Goal: Task Accomplishment & Management: Use online tool/utility

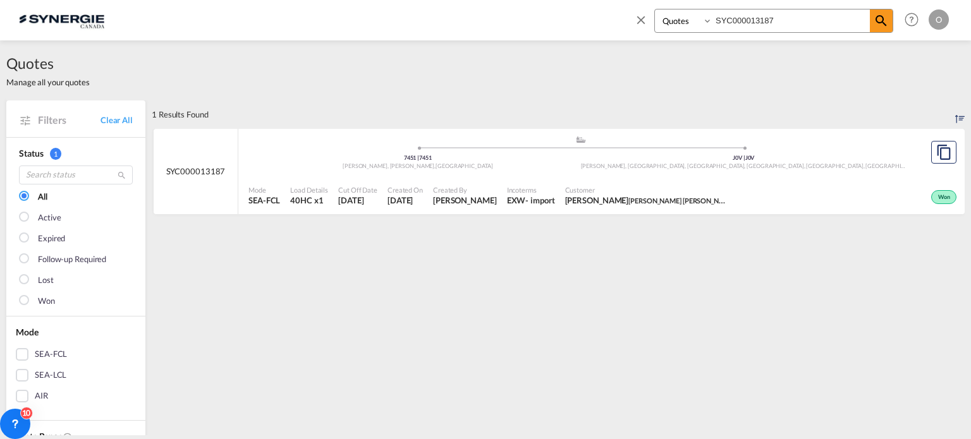
select select "Quotes"
drag, startPoint x: 648, startPoint y: 30, endPoint x: 508, endPoint y: 39, distance: 139.4
click at [508, 39] on div "Bookings Quotes Enquiries SYC000013187 Help Resources Product Release O My Prof…" at bounding box center [485, 19] width 933 height 39
paste input "4289"
click at [766, 199] on div "Active" at bounding box center [830, 196] width 259 height 32
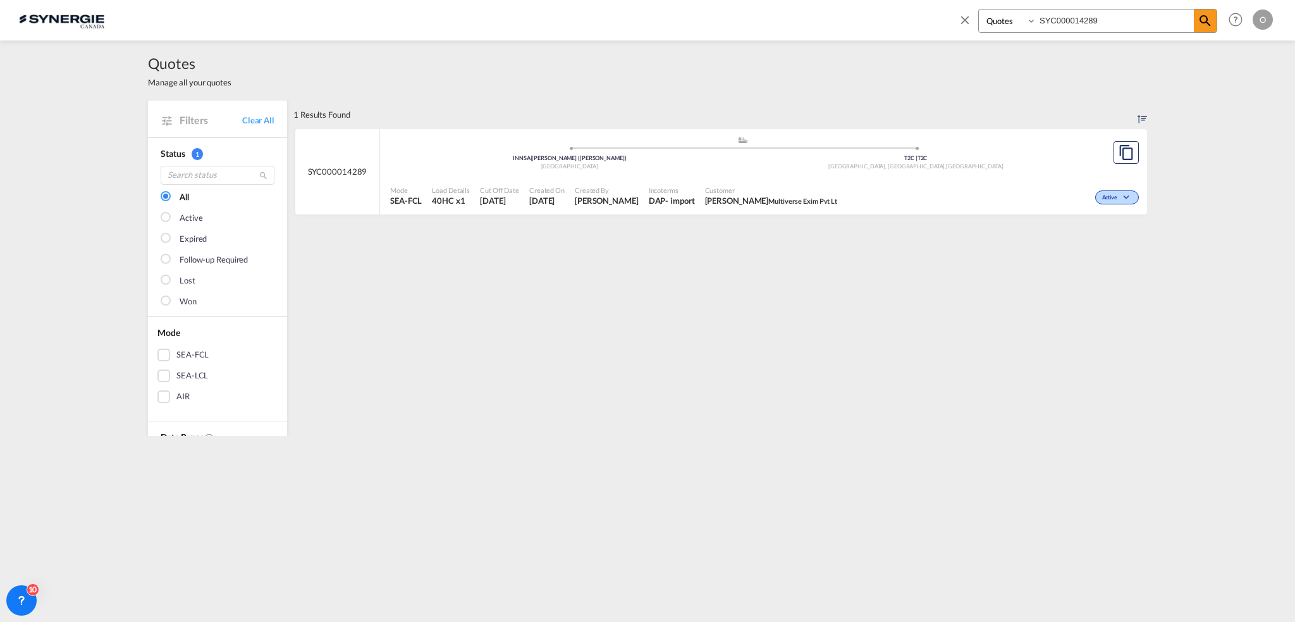
drag, startPoint x: 1134, startPoint y: 20, endPoint x: 821, endPoint y: 20, distance: 313.6
click at [821, 20] on div "Bookings Quotes Enquiries SYC000014289 Help Resources Product Release O My Prof…" at bounding box center [647, 19] width 1257 height 39
paste input
type input "SYC000014289"
click at [694, 195] on div "- import" at bounding box center [679, 200] width 29 height 11
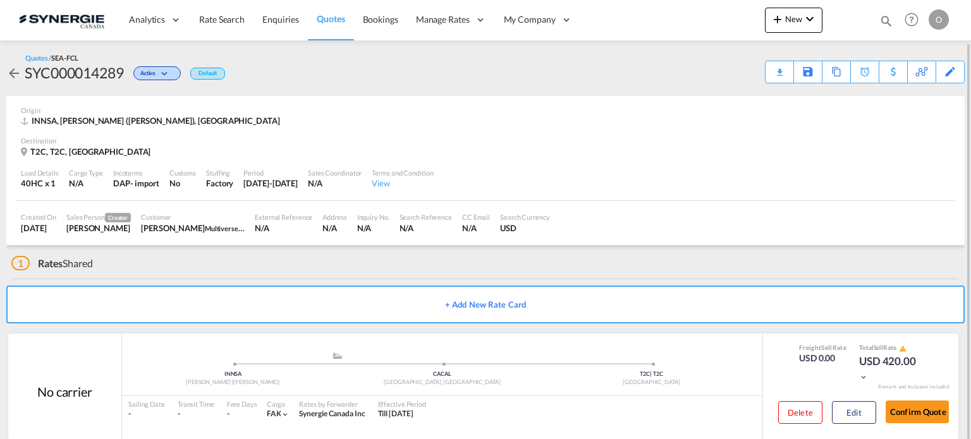
scroll to position [22, 0]
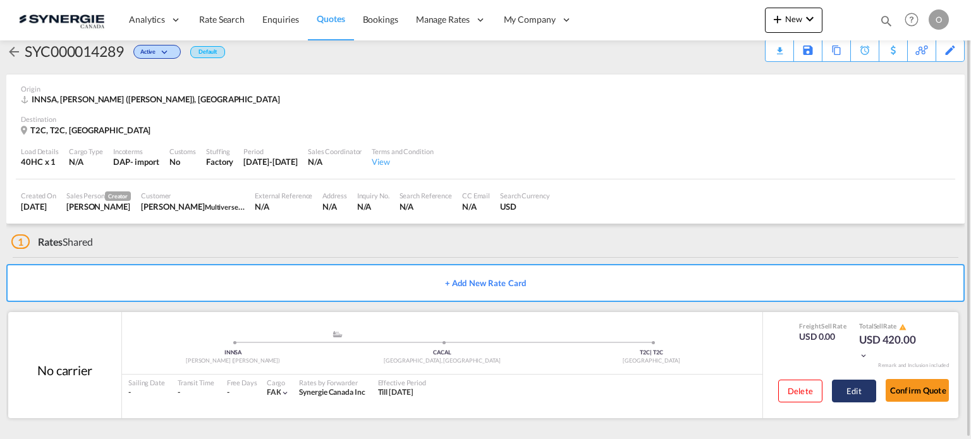
click at [862, 394] on button "Edit" at bounding box center [854, 391] width 44 height 23
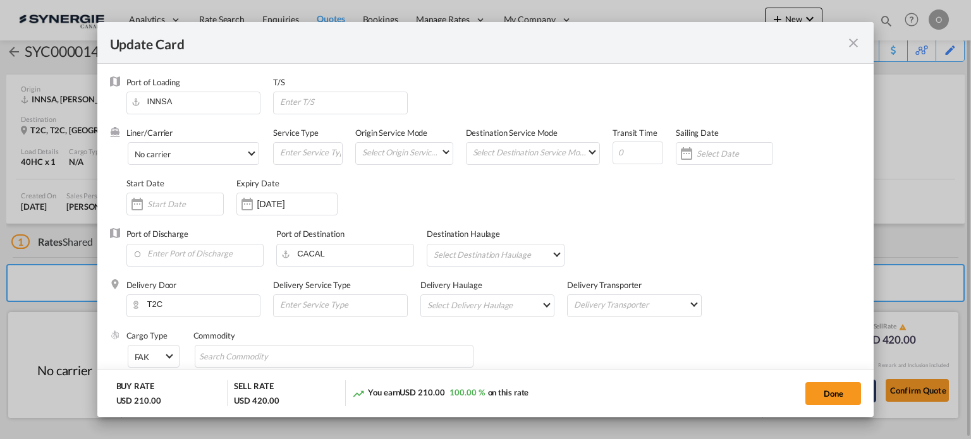
select select "per container"
select select "per B/L"
select select "per shipment"
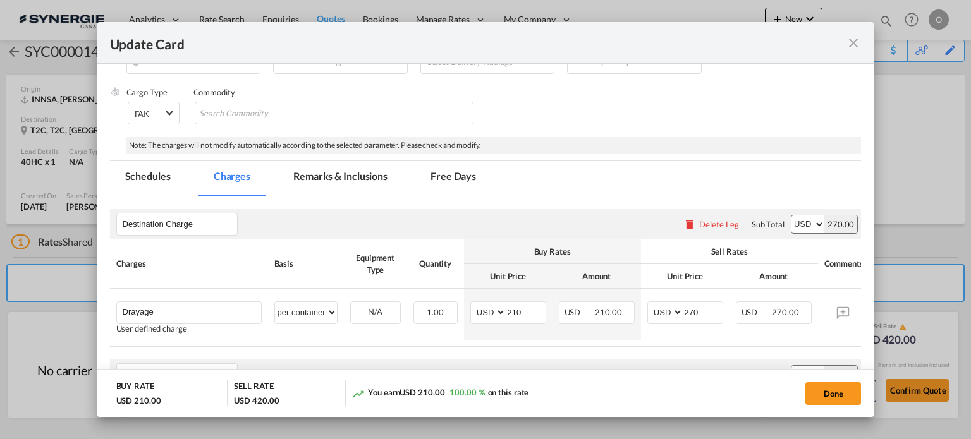
scroll to position [253, 0]
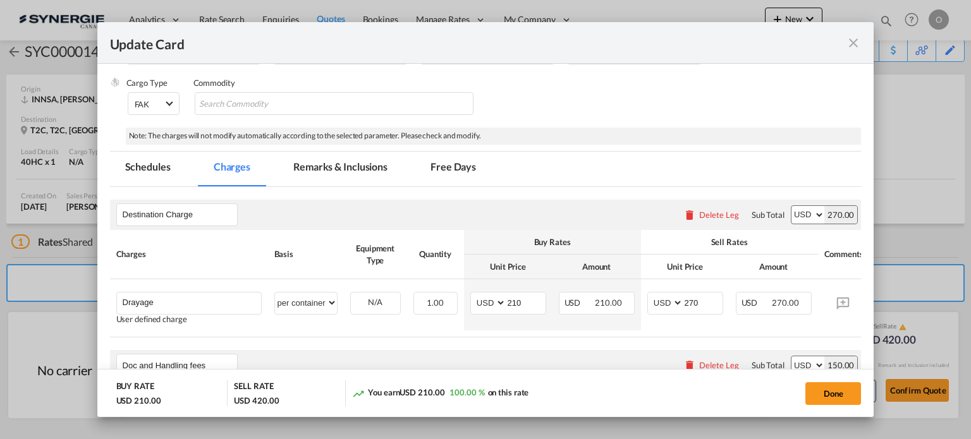
click at [331, 168] on md-tab-item "Remarks & Inclusions" at bounding box center [340, 169] width 125 height 35
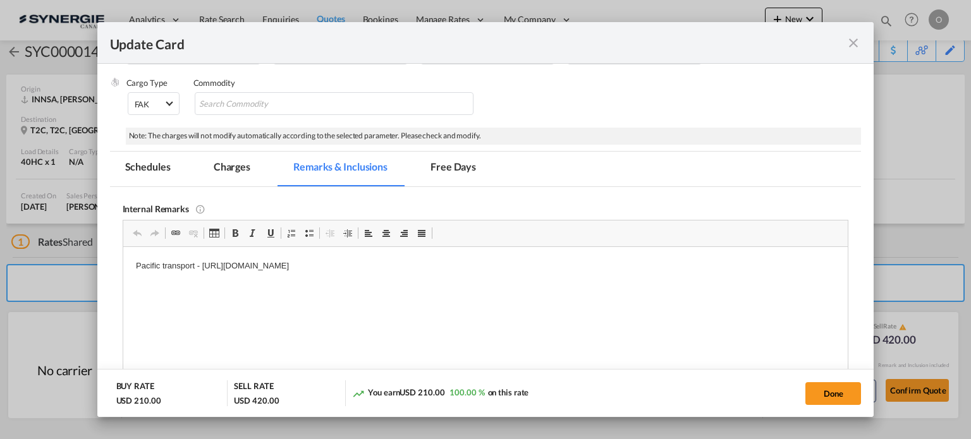
scroll to position [0, 0]
drag, startPoint x: 202, startPoint y: 267, endPoint x: 457, endPoint y: 264, distance: 254.2
drag, startPoint x: 556, startPoint y: 269, endPoint x: 202, endPoint y: 264, distance: 354.8
click at [202, 264] on p "Pacific transport - https://app.frontapp.com/open/cnv_q8rcb0v?key=vDyXAWsQlaiVI…" at bounding box center [485, 265] width 700 height 13
copy p "https://app.frontapp.com/open/cnv_q8rcb0v?key=vDyXAWsQlaiVIXHaSxhitNWvyM7g0ZcP"
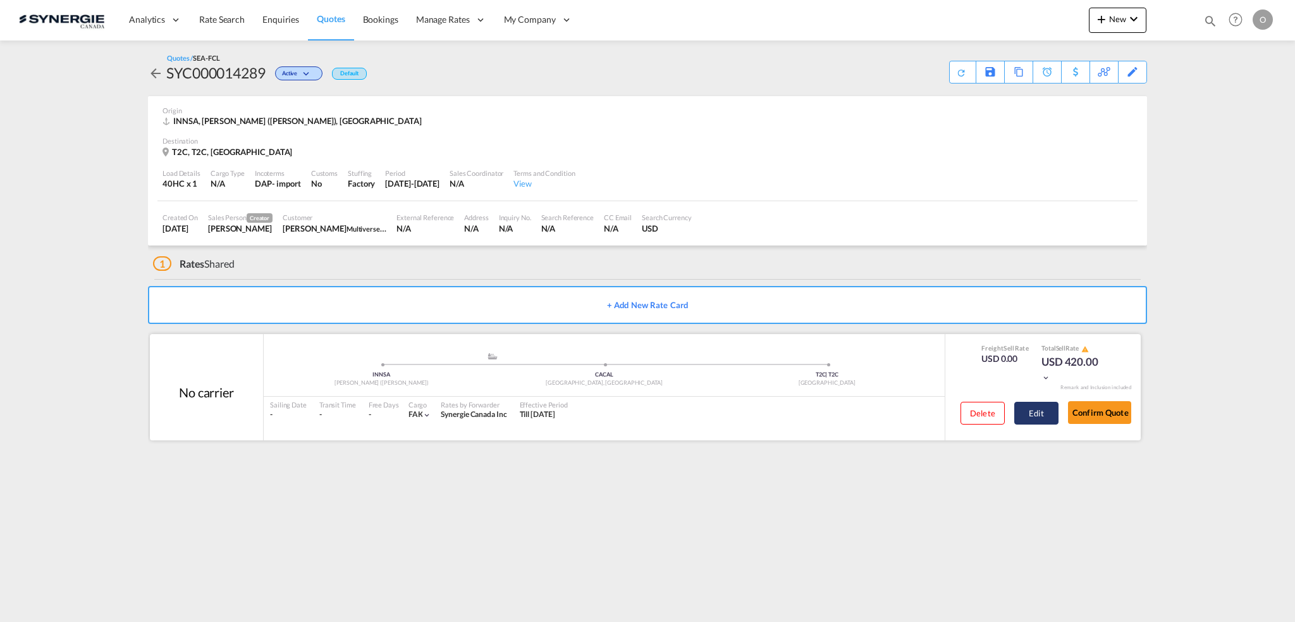
click at [1043, 412] on button "Edit" at bounding box center [1036, 413] width 44 height 23
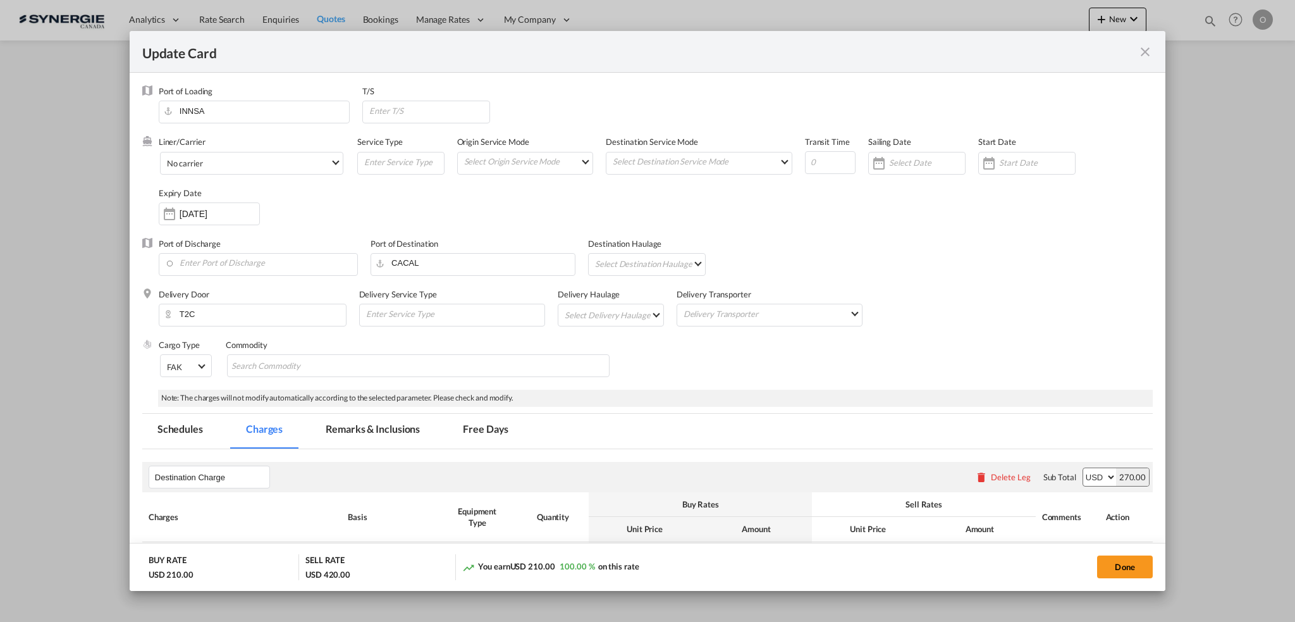
select select "per container"
select select "per B/L"
select select "per shipment"
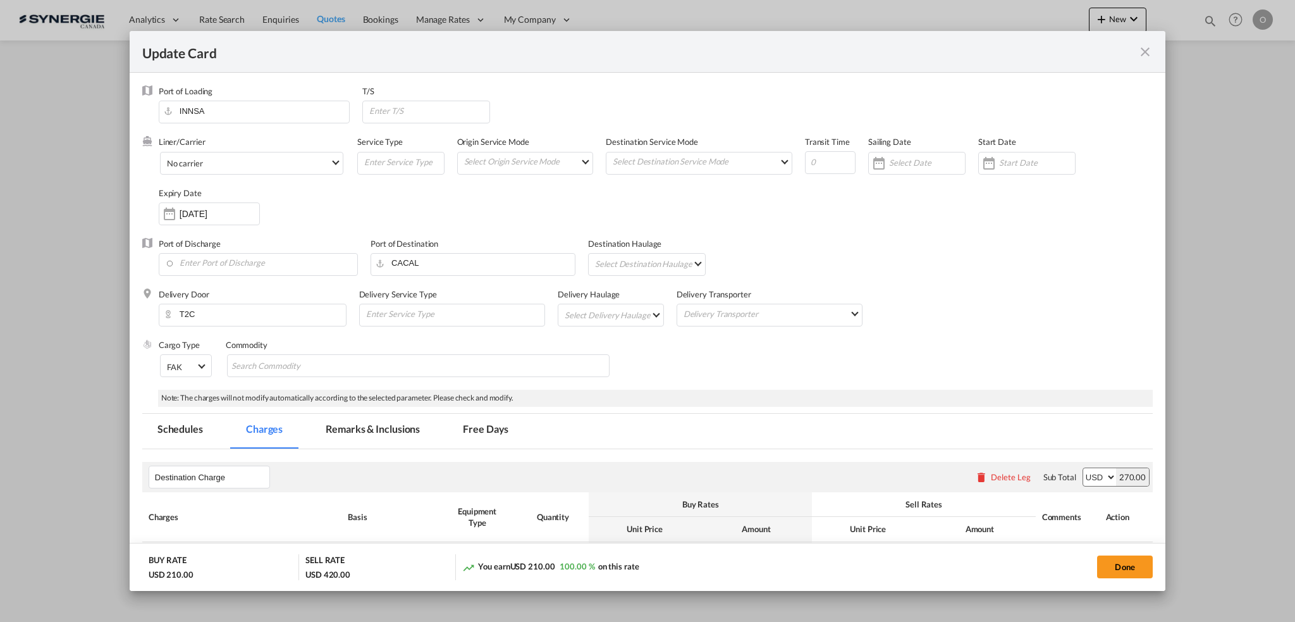
click at [350, 432] on md-tab-item "Remarks & Inclusions" at bounding box center [372, 431] width 125 height 35
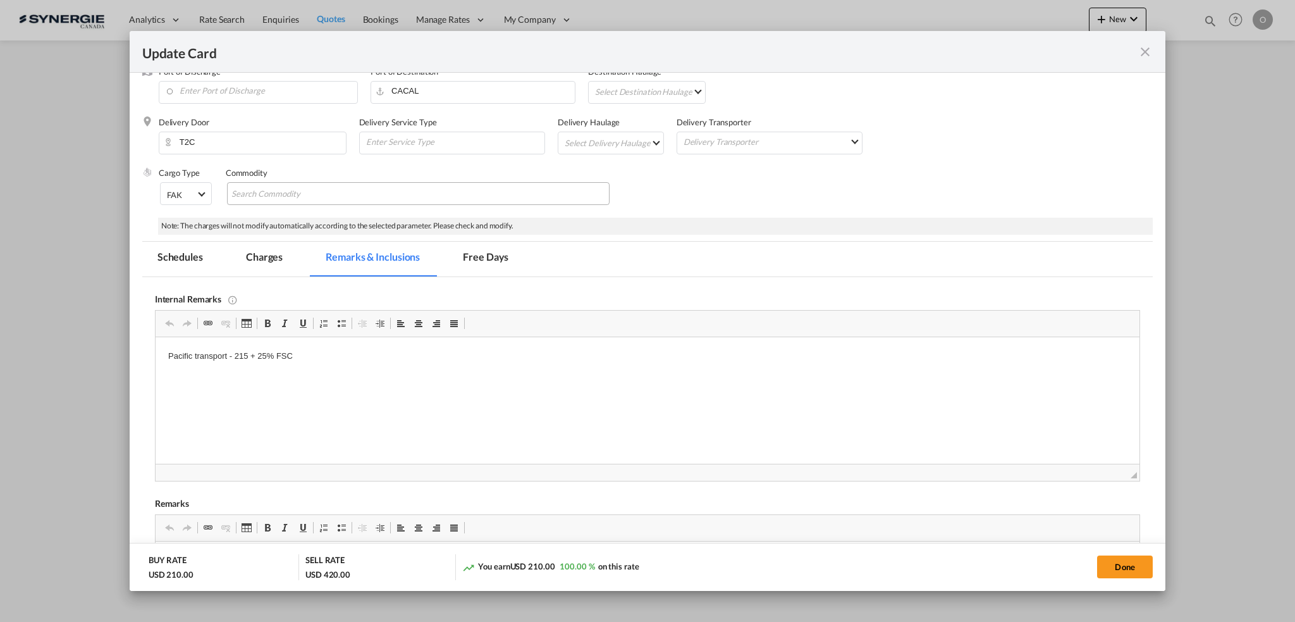
scroll to position [190, 0]
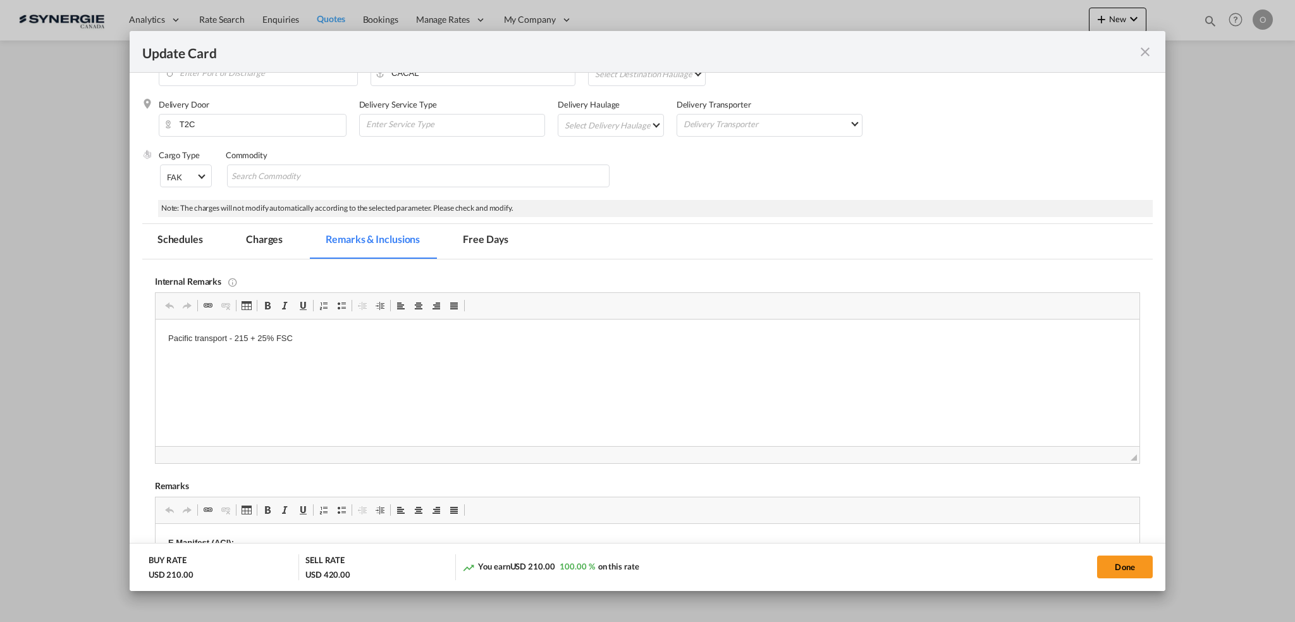
click at [278, 241] on md-tab-item "Charges" at bounding box center [264, 241] width 67 height 35
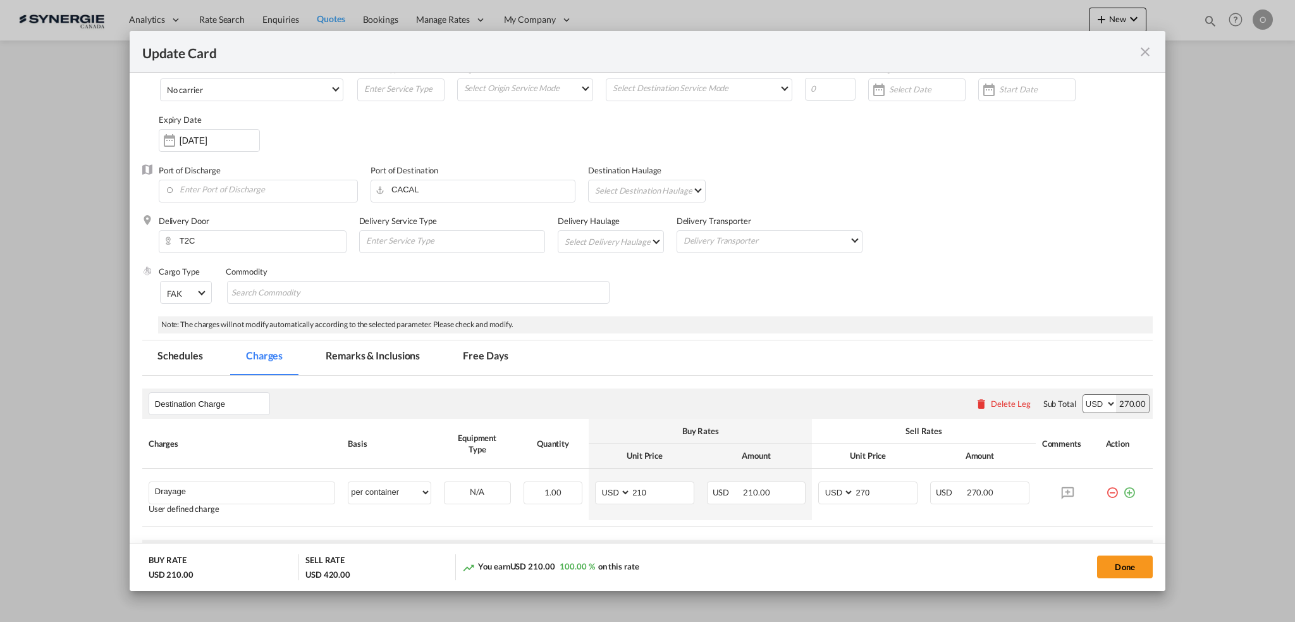
scroll to position [0, 0]
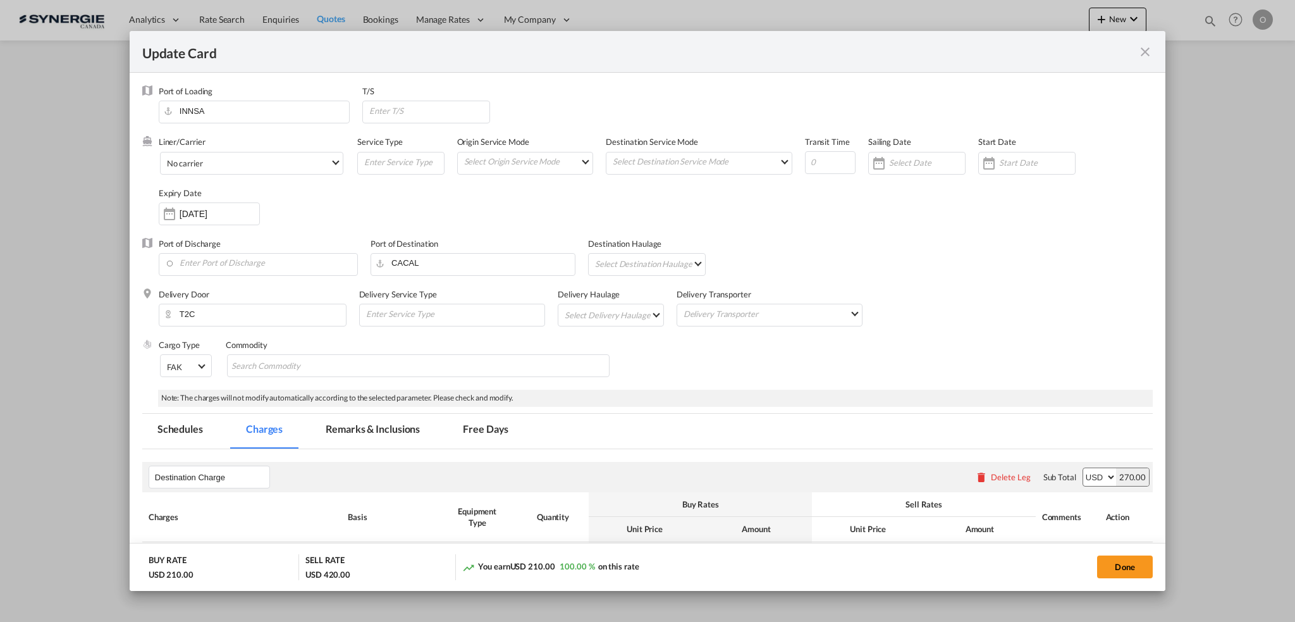
click at [1143, 54] on md-icon "icon-close fg-AAA8AD m-0 pointer" at bounding box center [1145, 51] width 15 height 15
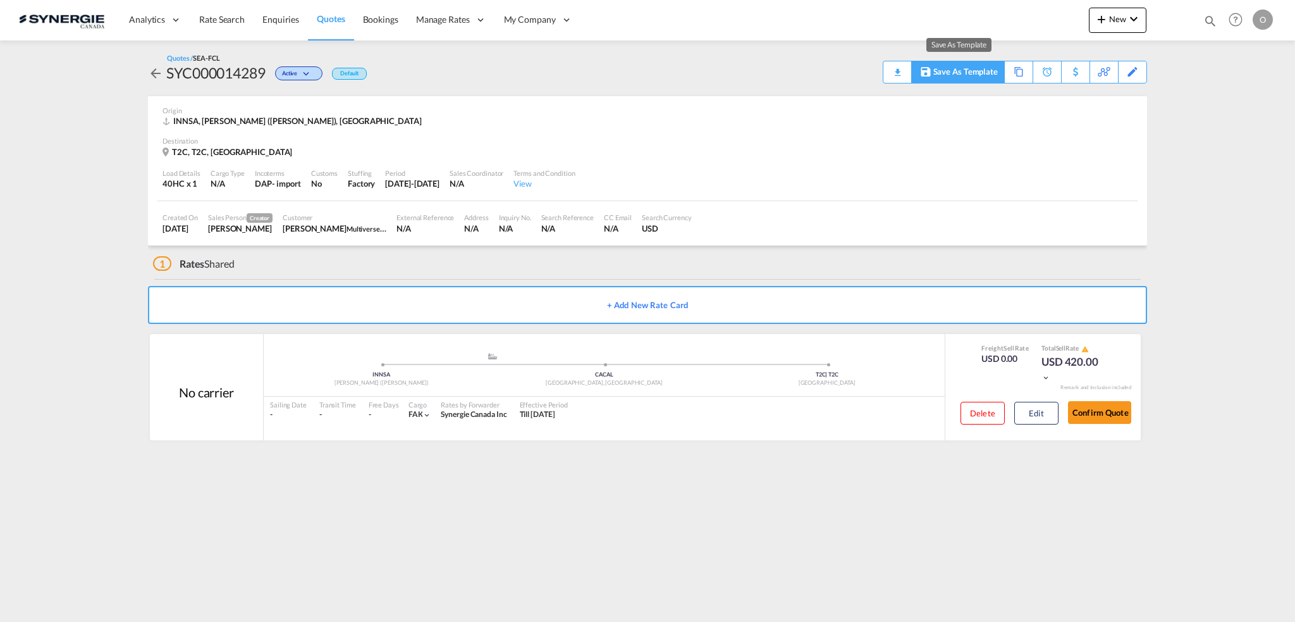
click at [970, 70] on div "Save As Template" at bounding box center [965, 72] width 65 height 22
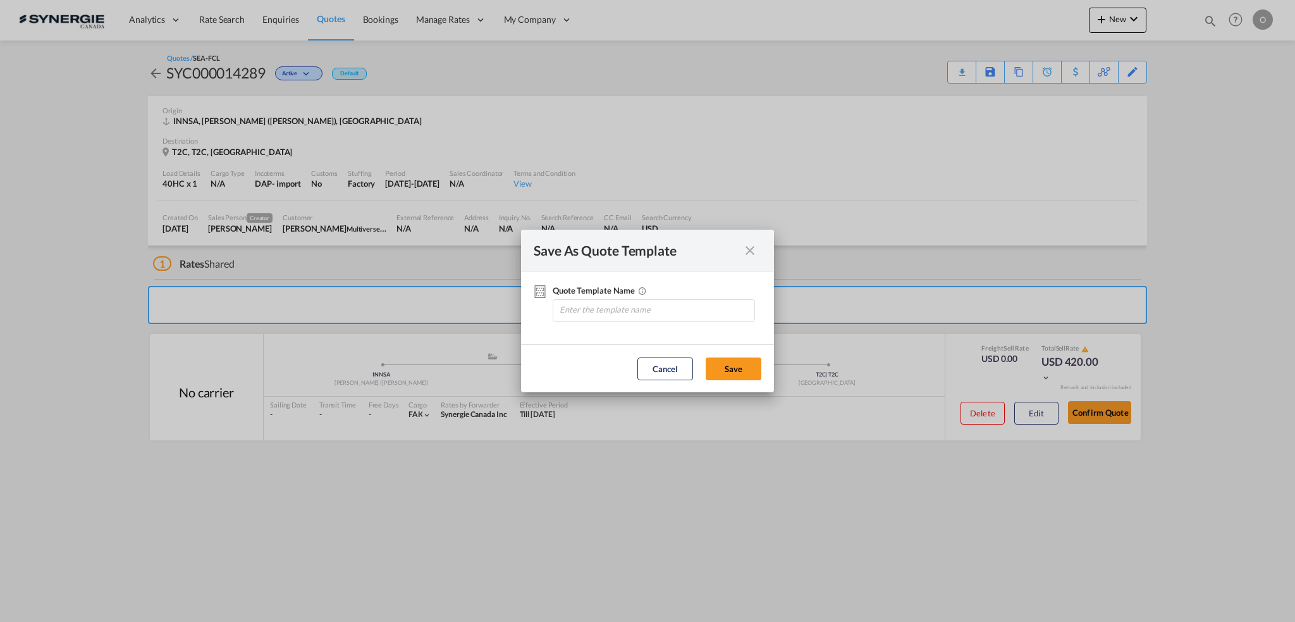
click at [750, 252] on md-icon "icon-close fg-AAA8AD cursor" at bounding box center [749, 250] width 15 height 15
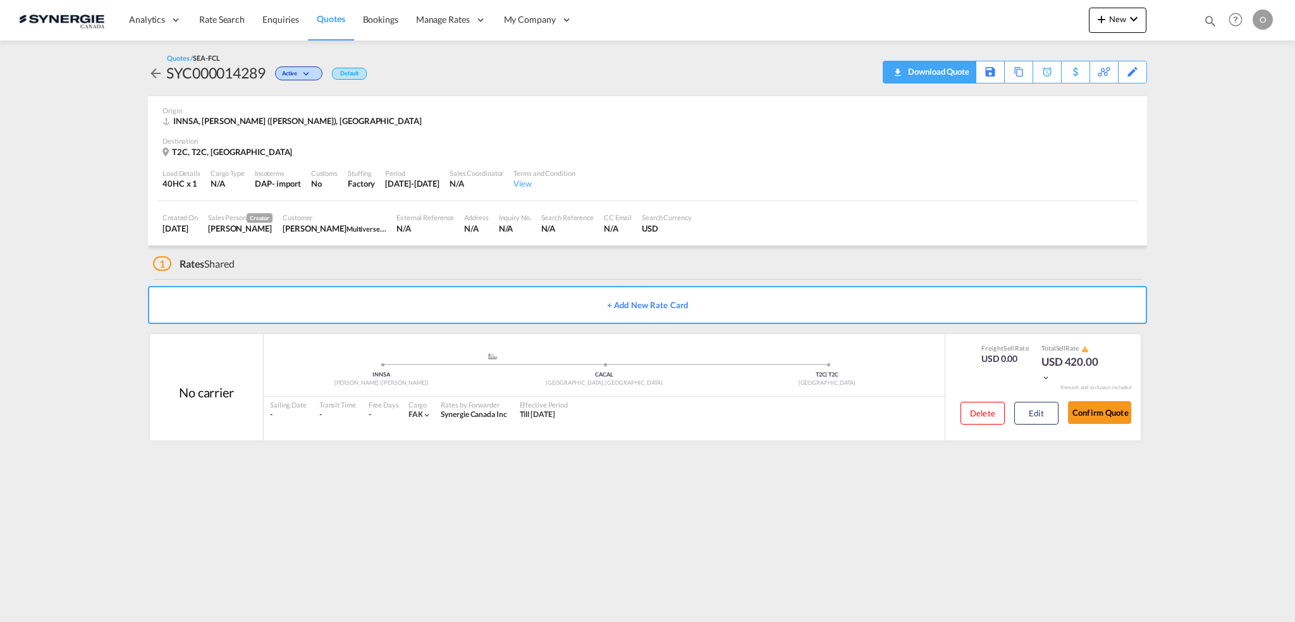
click at [950, 77] on div "Download Quote" at bounding box center [937, 71] width 65 height 20
